Goal: Check status: Check status

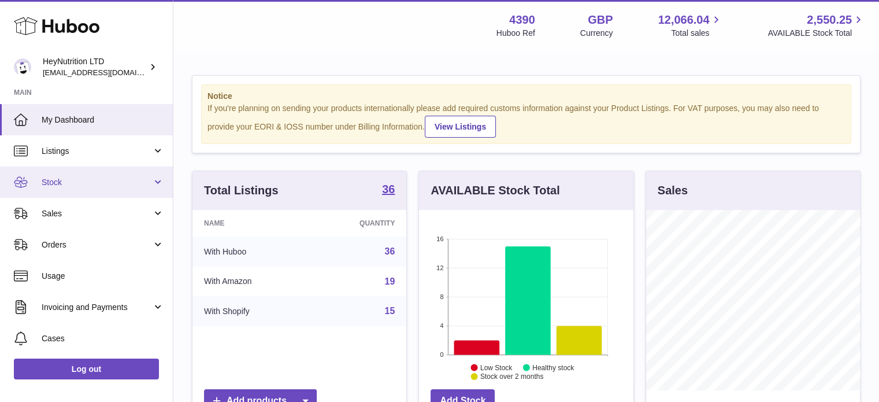
scroll to position [180, 214]
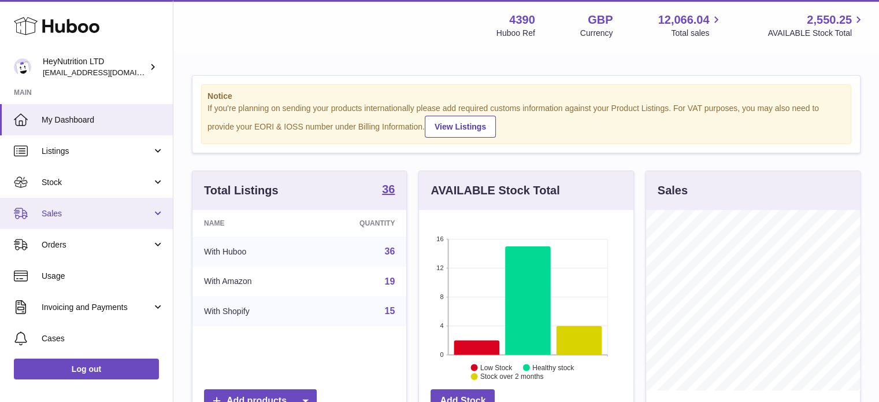
click at [60, 217] on span "Sales" at bounding box center [97, 213] width 110 height 11
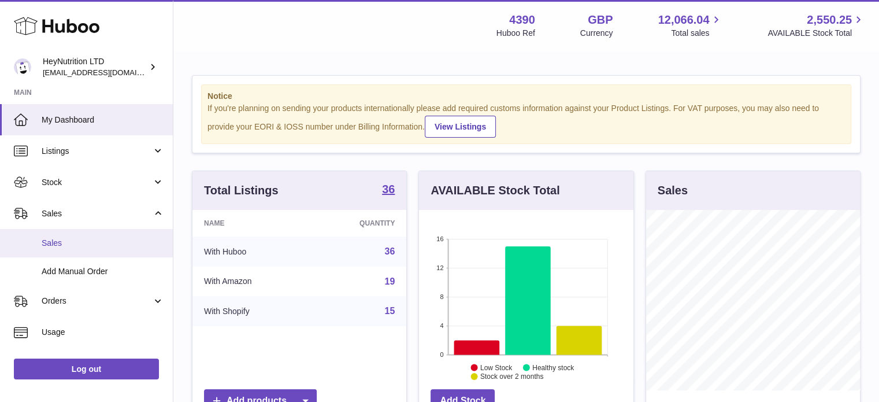
click at [70, 238] on span "Sales" at bounding box center [103, 243] width 123 height 11
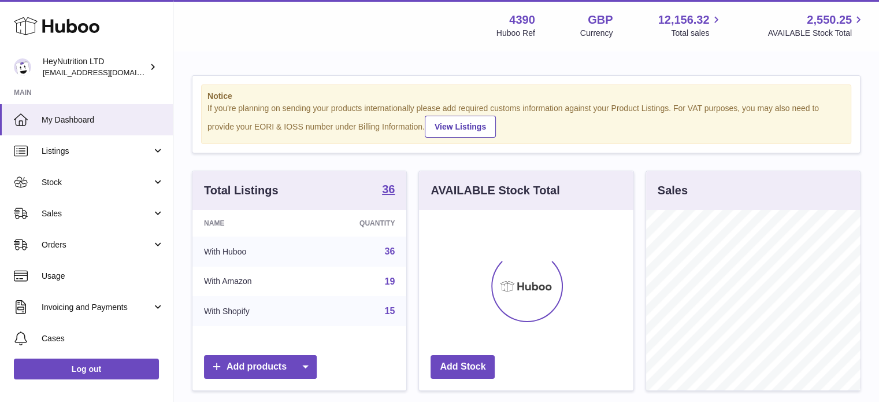
scroll to position [180, 214]
click at [99, 210] on span "Sales" at bounding box center [97, 213] width 110 height 11
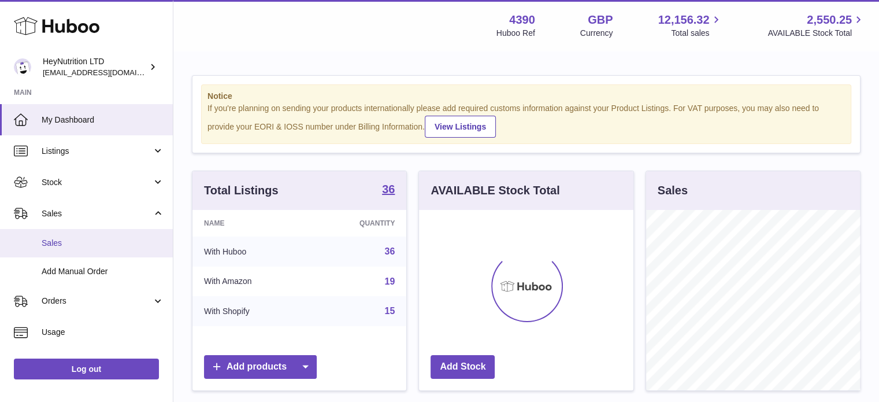
click at [97, 242] on span "Sales" at bounding box center [103, 243] width 123 height 11
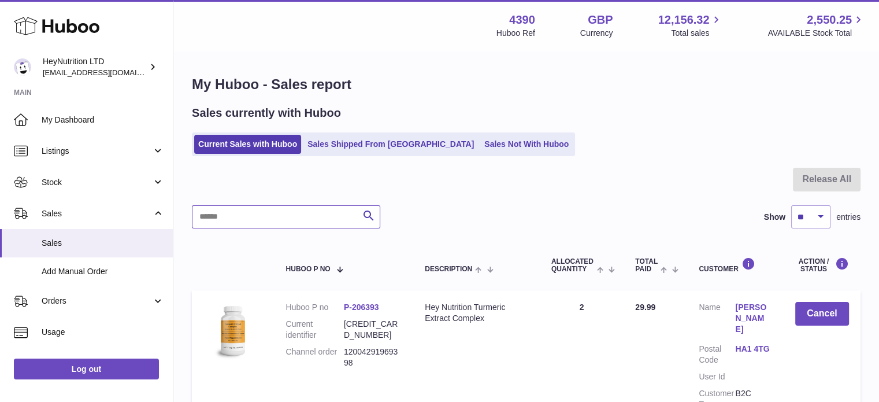
click at [285, 214] on input "text" at bounding box center [286, 216] width 188 height 23
paste input "**********"
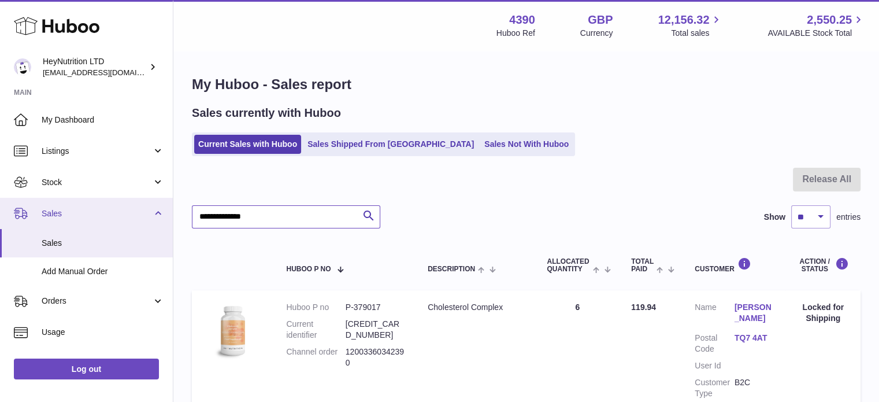
drag, startPoint x: 190, startPoint y: 221, endPoint x: 0, endPoint y: 205, distance: 190.2
click at [0, 206] on div "Huboo HeyNutrition LTD [EMAIL_ADDRESS][DOMAIN_NAME] Main My Dashboard Listings …" at bounding box center [439, 256] width 879 height 513
paste input "text"
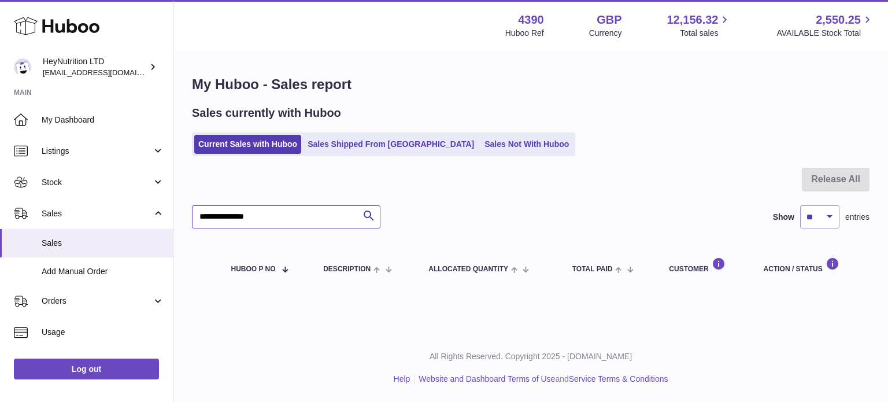
type input "**********"
